Goal: Task Accomplishment & Management: Manage account settings

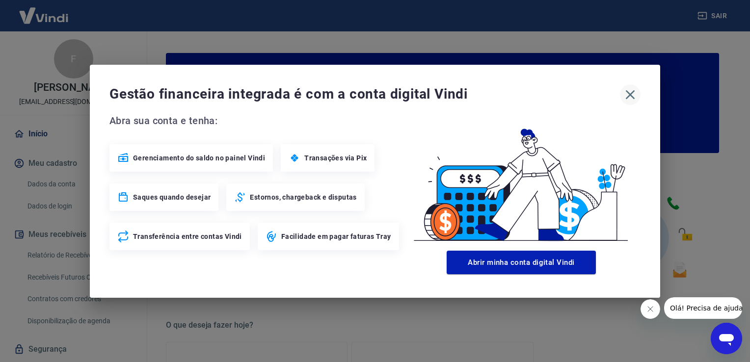
click at [631, 94] on icon "button" at bounding box center [630, 95] width 16 height 16
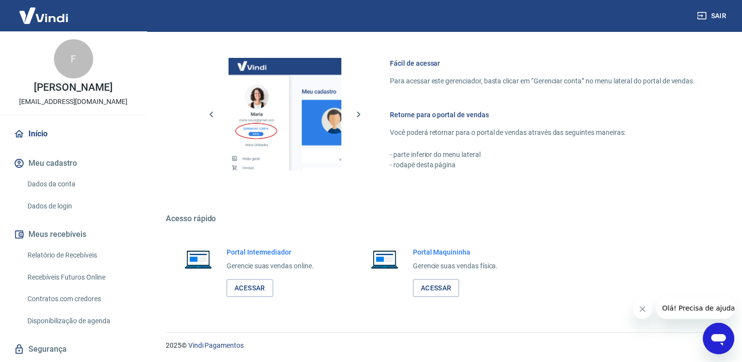
scroll to position [27, 0]
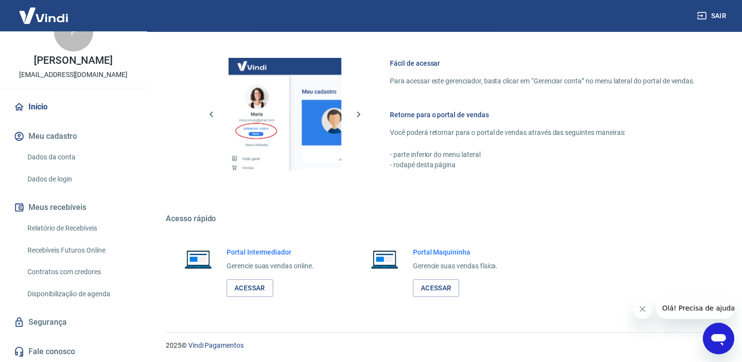
click at [51, 155] on link "Dados da conta" at bounding box center [79, 157] width 111 height 20
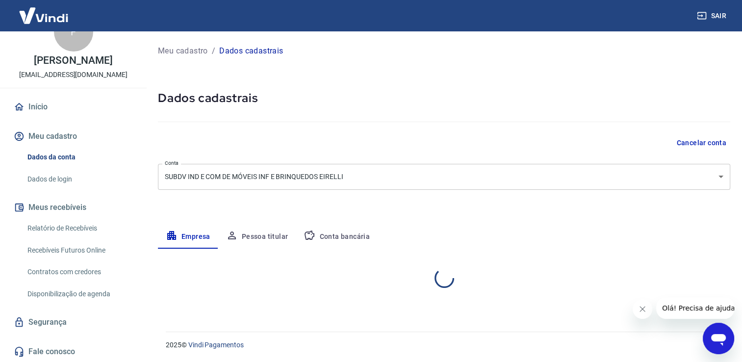
select select "SP"
select select "business"
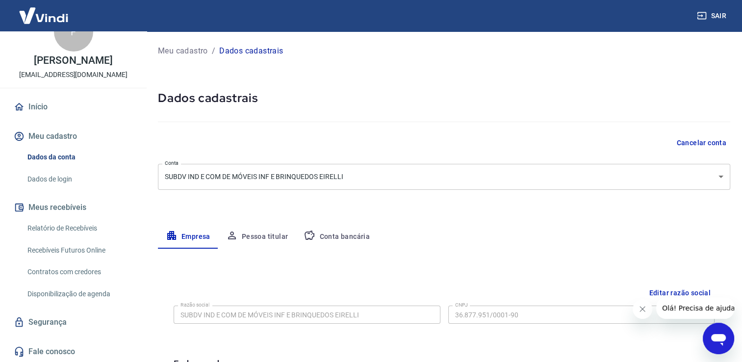
scroll to position [87, 0]
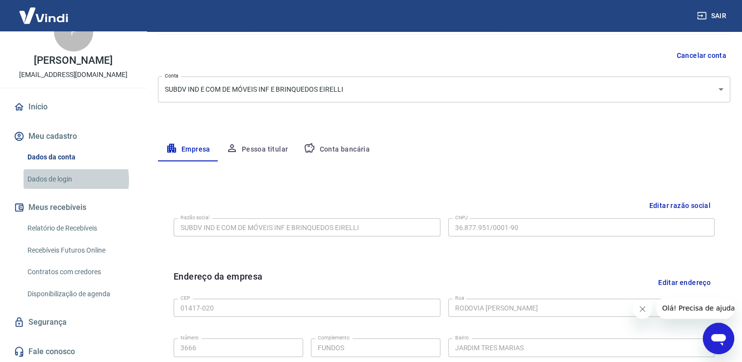
click at [53, 180] on link "Dados de login" at bounding box center [79, 179] width 111 height 20
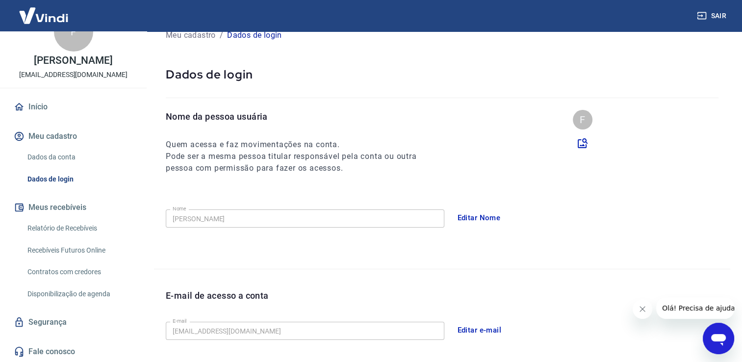
scroll to position [265, 0]
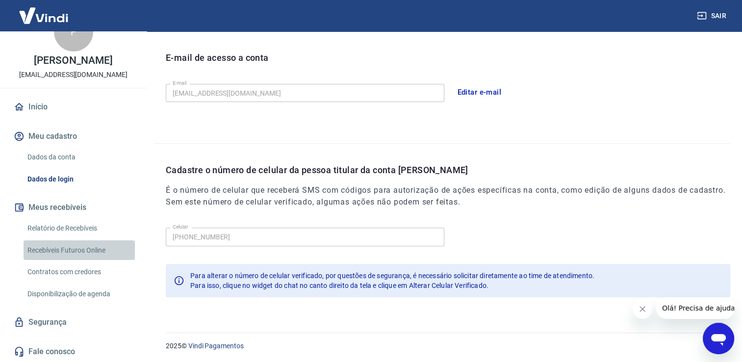
click at [82, 240] on link "Recebíveis Futuros Online" at bounding box center [79, 250] width 111 height 20
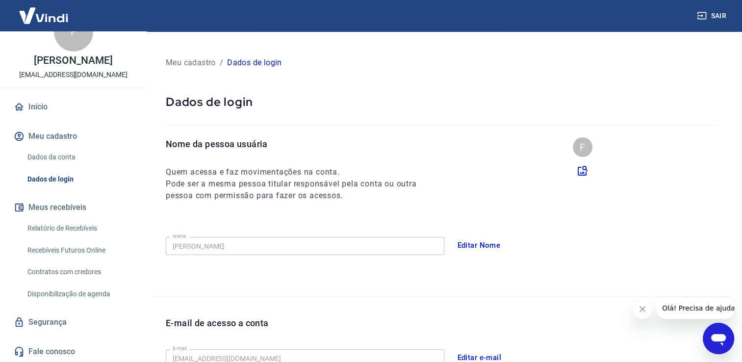
scroll to position [0, 0]
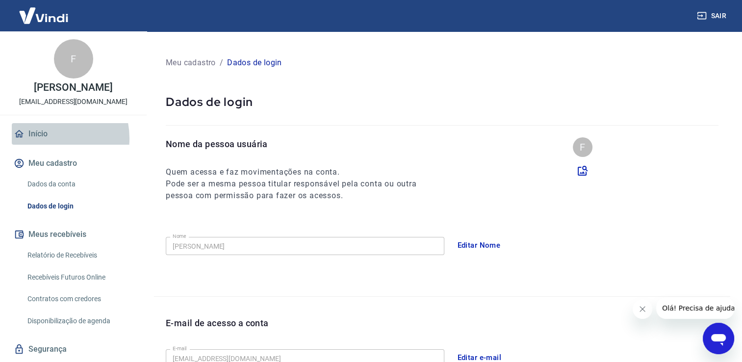
click at [45, 138] on link "Início" at bounding box center [73, 134] width 123 height 22
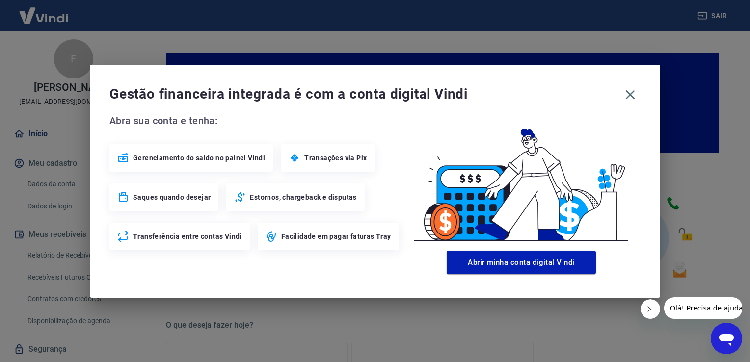
click at [539, 44] on div "Gestão financeira integrada é com a conta digital Vindi Abra sua conta e tenha:…" at bounding box center [375, 181] width 750 height 362
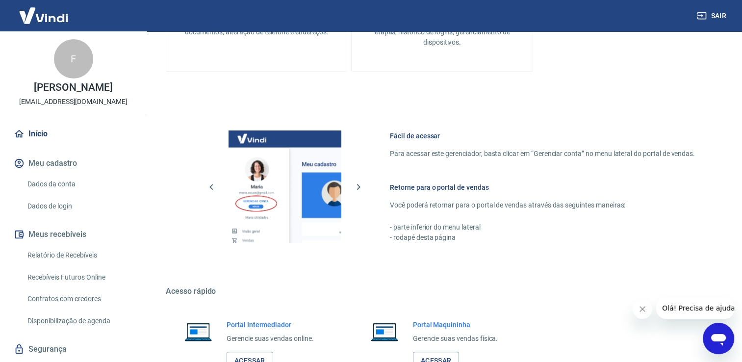
scroll to position [514, 0]
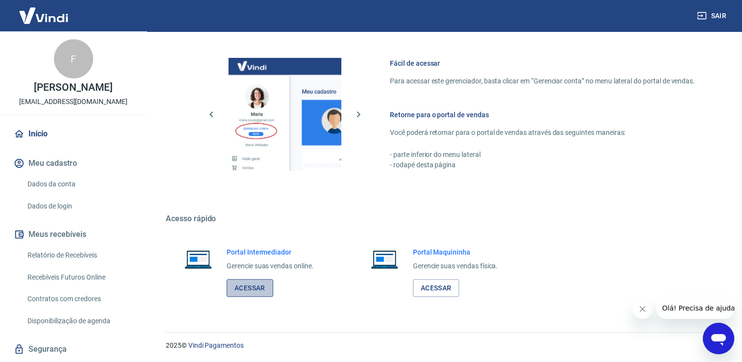
click at [249, 283] on link "Acessar" at bounding box center [250, 288] width 47 height 18
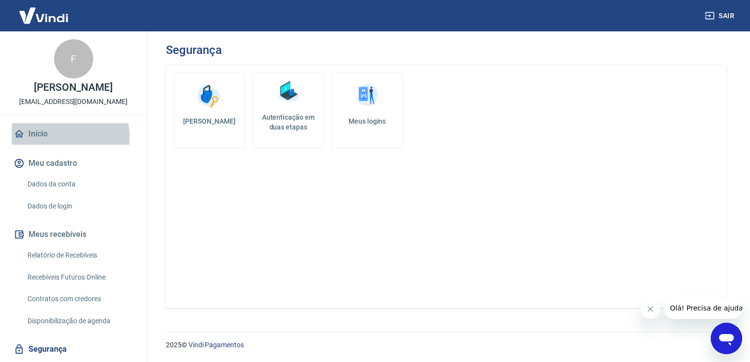
click at [40, 138] on link "Início" at bounding box center [73, 134] width 123 height 22
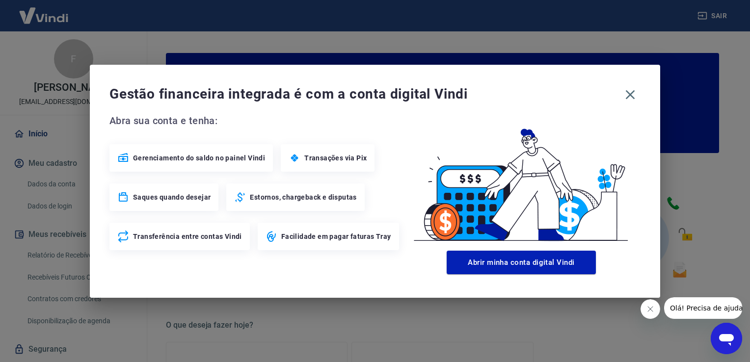
click at [387, 45] on div "Gestão financeira integrada é com a conta digital Vindi Abra sua conta e tenha:…" at bounding box center [375, 181] width 750 height 362
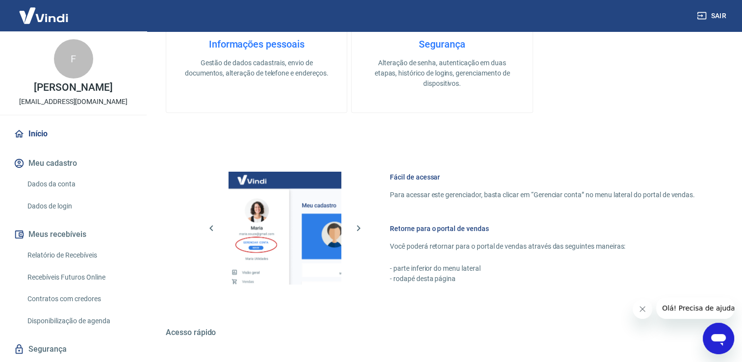
scroll to position [514, 0]
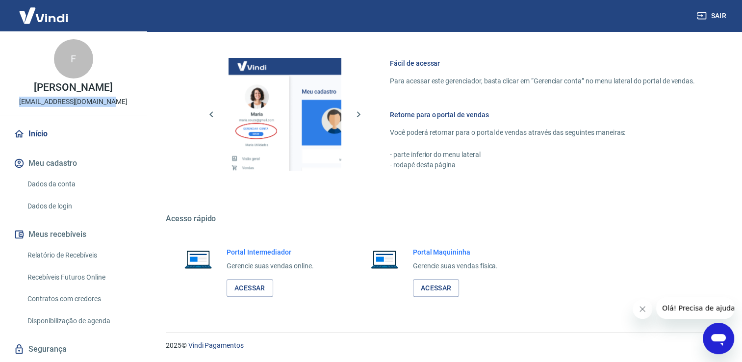
drag, startPoint x: 26, startPoint y: 101, endPoint x: 118, endPoint y: 102, distance: 91.7
click at [118, 102] on div "F Franklin Lee contato@linhabloom.com.br" at bounding box center [73, 72] width 147 height 83
copy p "[EMAIL_ADDRESS][DOMAIN_NAME]"
click at [193, 154] on div "Fácil de acessar Para acessar este gerenciador, basta clicar em “Gerenciar cont…" at bounding box center [442, 112] width 553 height 164
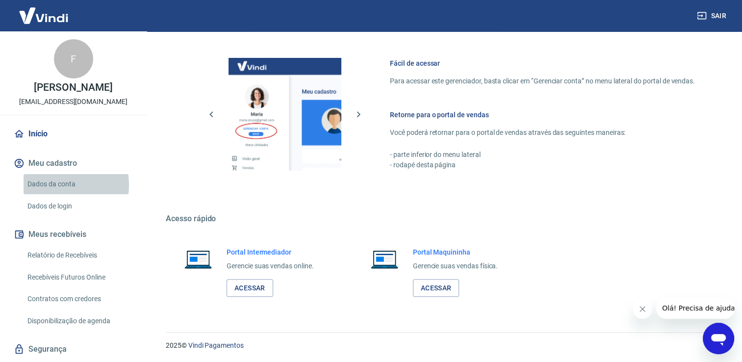
click at [51, 185] on link "Dados da conta" at bounding box center [79, 184] width 111 height 20
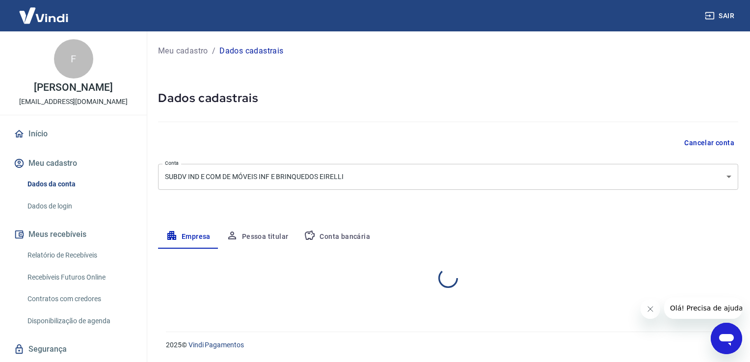
select select "SP"
select select "business"
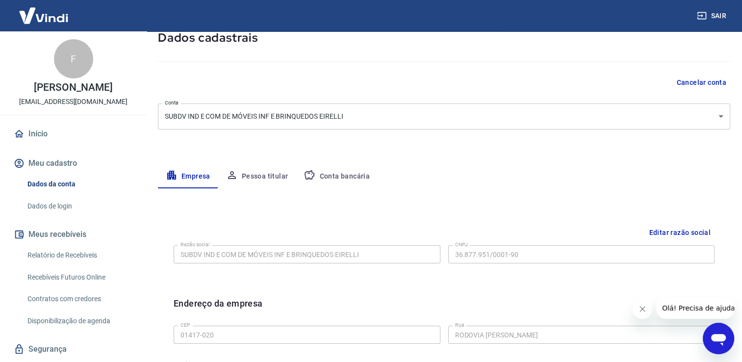
scroll to position [59, 0]
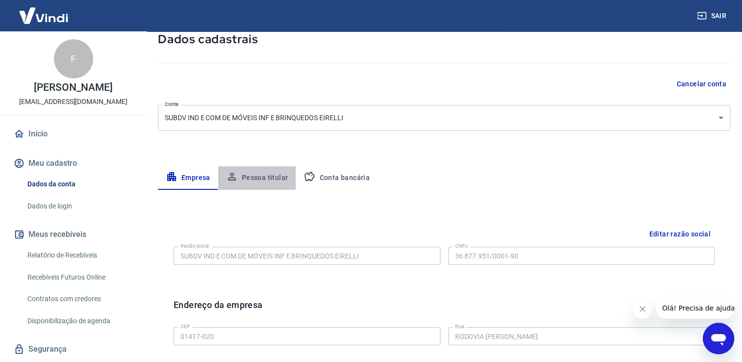
click at [264, 177] on button "Pessoa titular" at bounding box center [257, 178] width 78 height 24
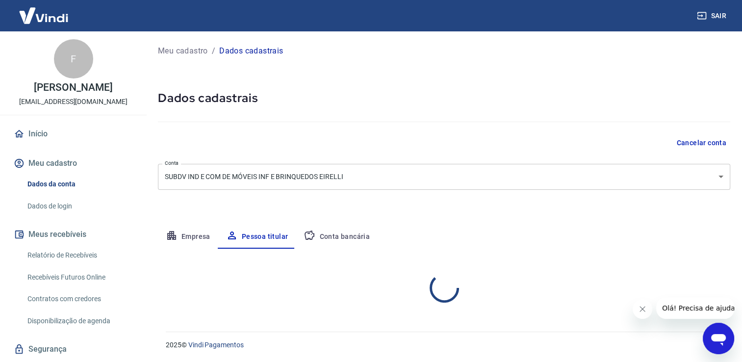
scroll to position [0, 0]
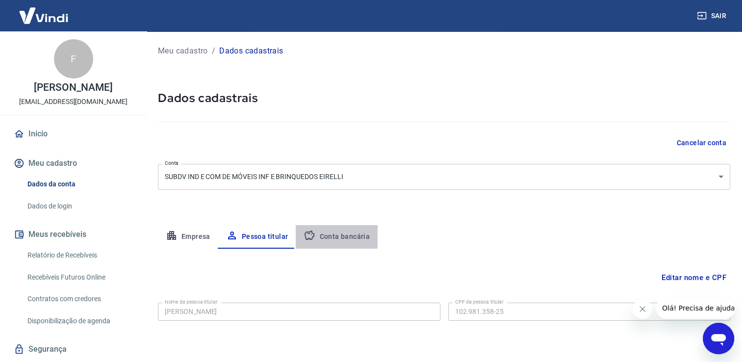
click at [328, 229] on button "Conta bancária" at bounding box center [337, 237] width 82 height 24
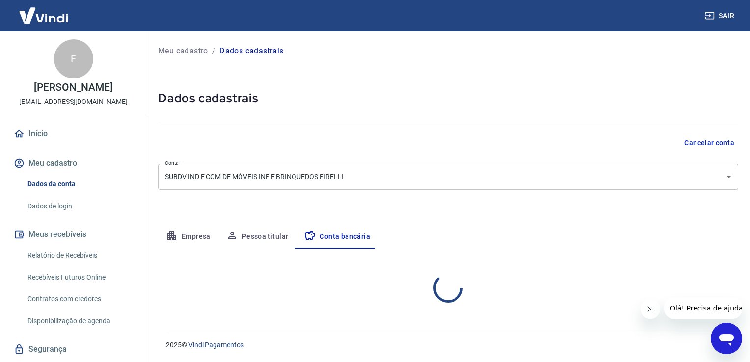
select select "1"
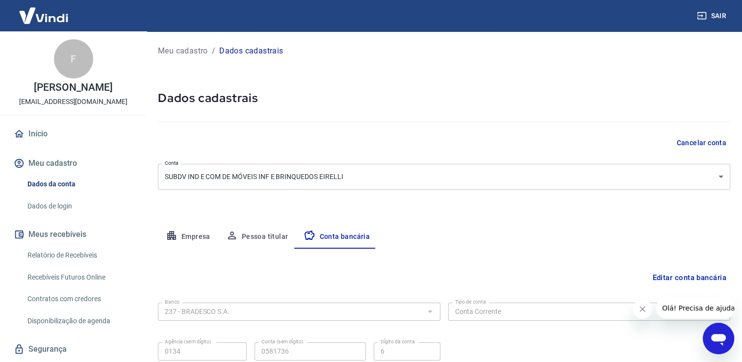
scroll to position [58, 0]
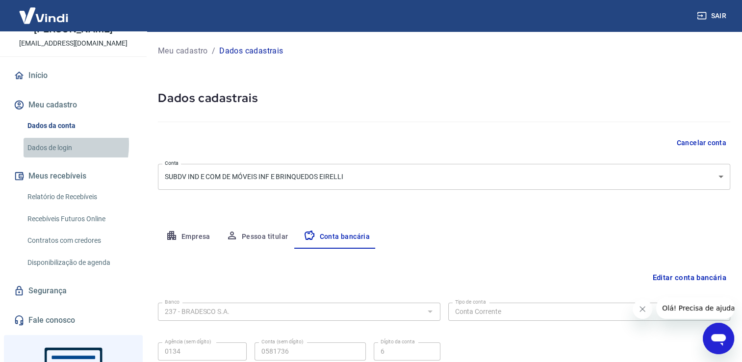
click at [47, 144] on link "Dados de login" at bounding box center [79, 148] width 111 height 20
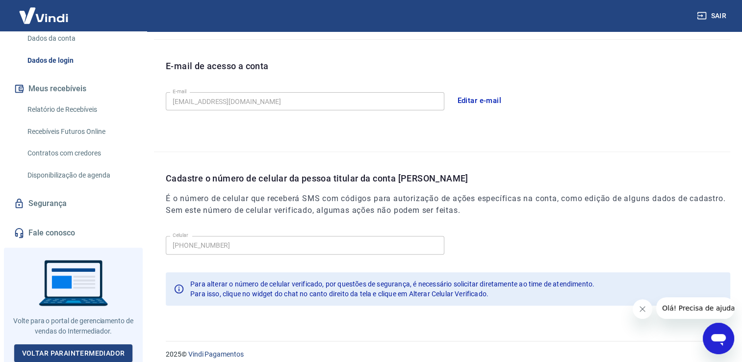
scroll to position [257, 0]
click at [54, 204] on link "Segurança" at bounding box center [73, 204] width 123 height 22
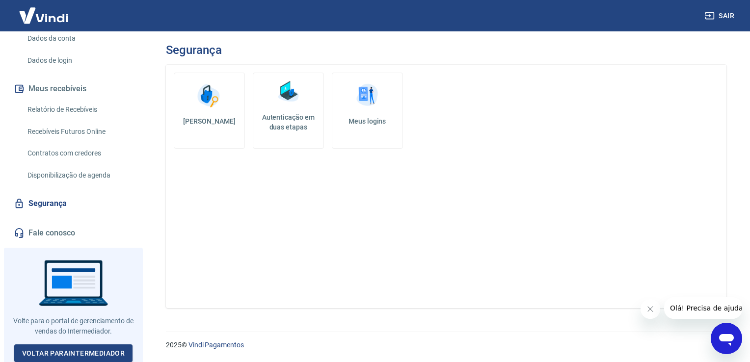
click at [297, 118] on h5 "Autenticação em duas etapas" at bounding box center [288, 122] width 62 height 20
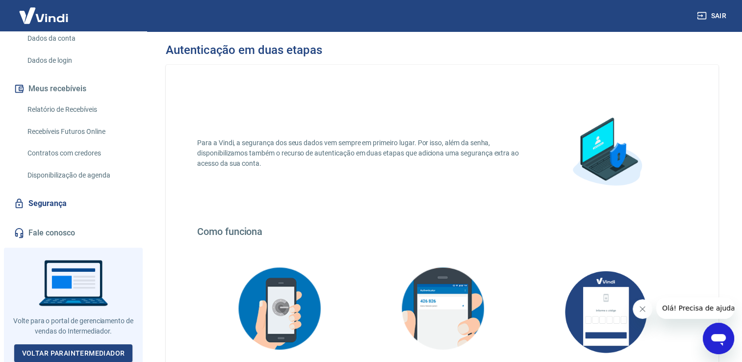
scroll to position [169, 0]
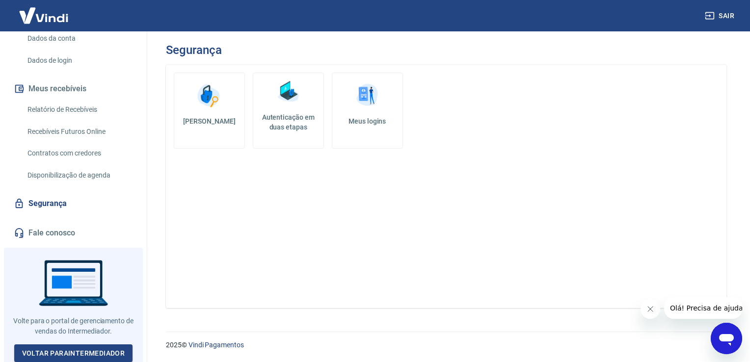
click at [204, 114] on link "Alterar senha" at bounding box center [209, 111] width 71 height 76
click at [381, 125] on h5 "Meus logins" at bounding box center [367, 121] width 54 height 10
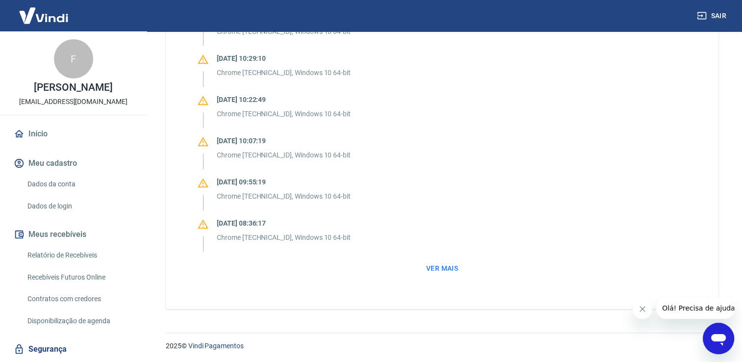
click at [70, 68] on div "F" at bounding box center [73, 58] width 39 height 39
click at [55, 20] on img at bounding box center [44, 15] width 64 height 30
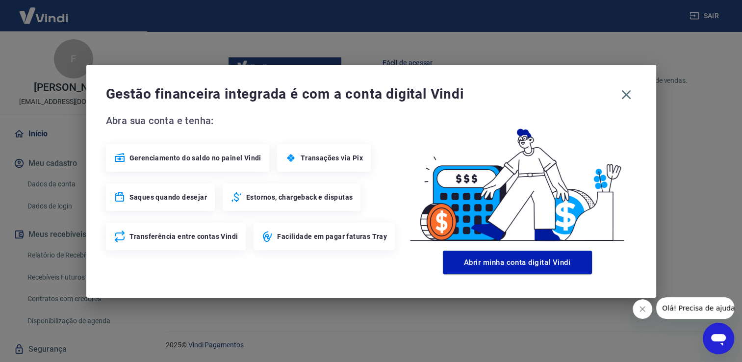
scroll to position [513, 0]
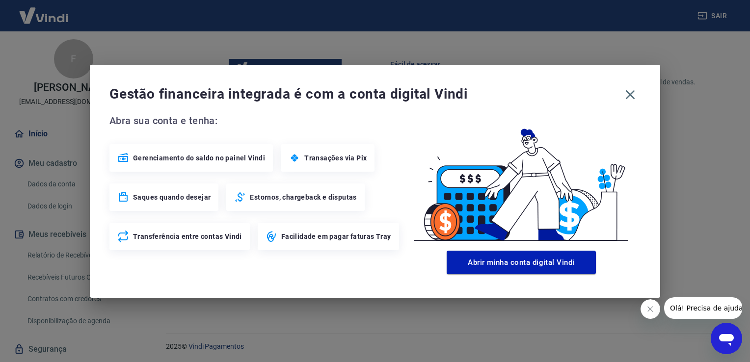
click at [424, 61] on div "Gestão financeira integrada é com a conta digital Vindi Abra sua conta e tenha:…" at bounding box center [375, 181] width 750 height 362
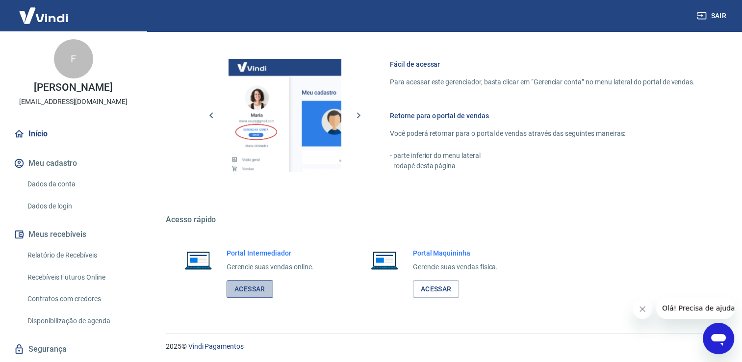
click at [245, 286] on link "Acessar" at bounding box center [250, 289] width 47 height 18
